Goal: Navigation & Orientation: Find specific page/section

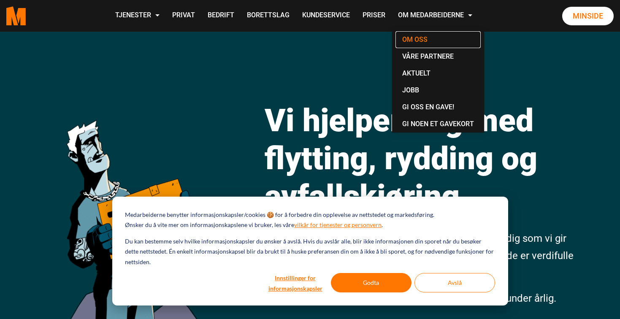
click at [423, 40] on link "Om oss" at bounding box center [437, 39] width 85 height 17
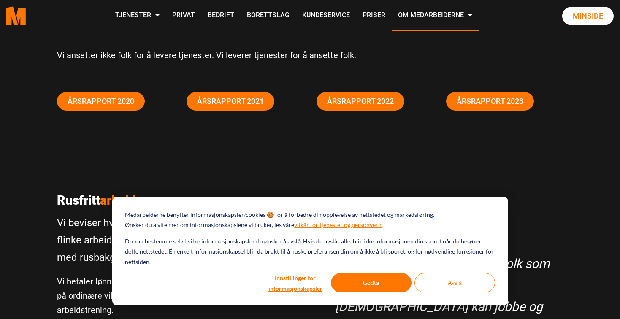
scroll to position [113, 0]
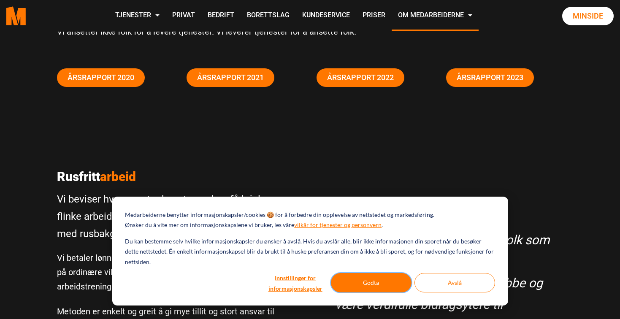
click at [362, 280] on button "Godta" at bounding box center [371, 282] width 81 height 19
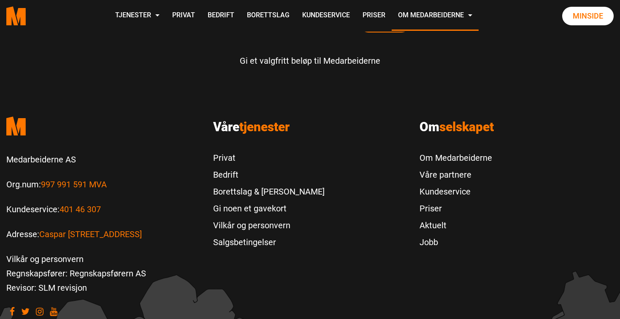
scroll to position [2715, 0]
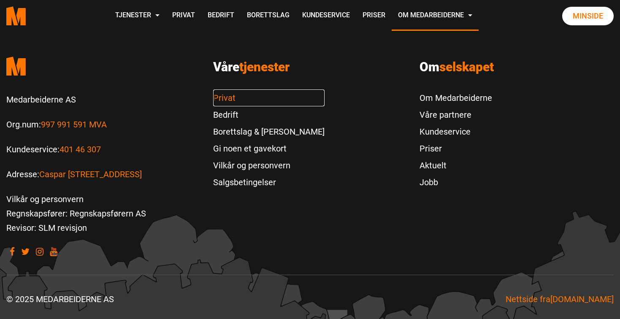
click at [221, 99] on link "Privat" at bounding box center [268, 97] width 111 height 17
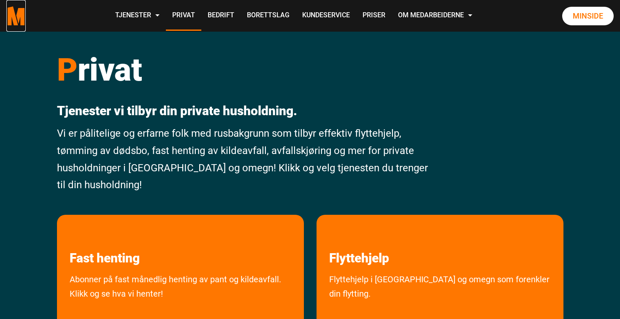
click at [12, 7] on polygon "Medarbeiderne start page" at bounding box center [12, 15] width 12 height 19
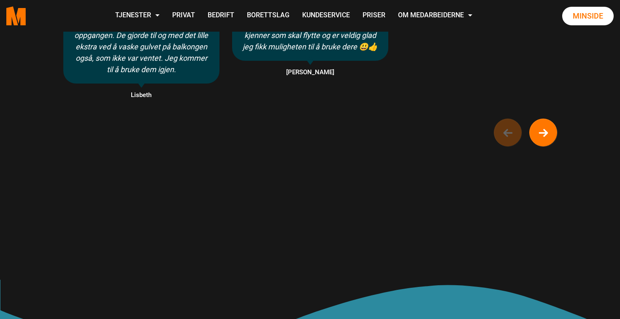
scroll to position [571, 0]
